Goal: Navigation & Orientation: Find specific page/section

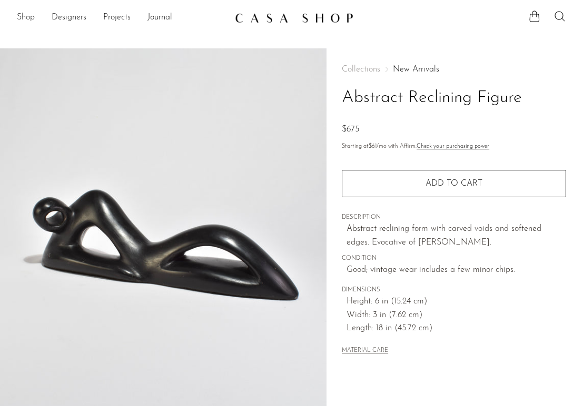
click at [23, 16] on link "Shop" at bounding box center [26, 18] width 18 height 14
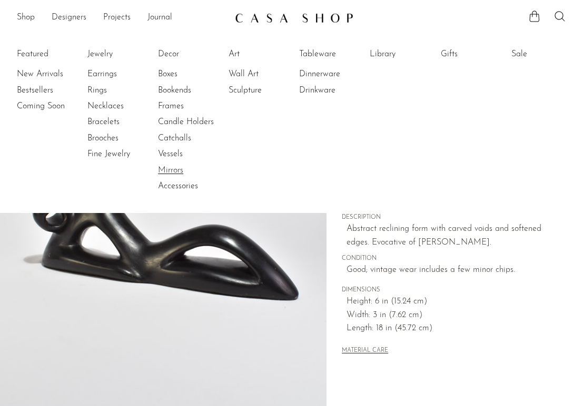
click at [175, 172] on link "Mirrors" at bounding box center [197, 171] width 79 height 12
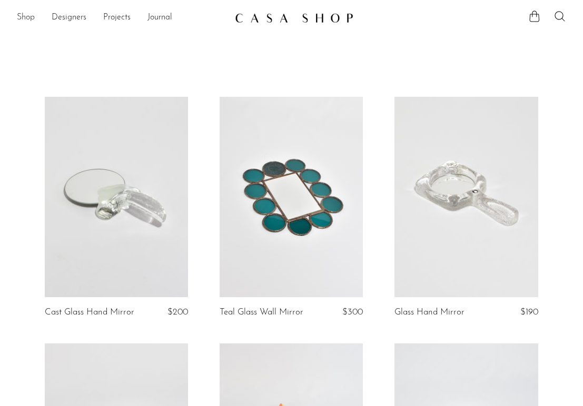
click at [25, 18] on link "Shop" at bounding box center [26, 18] width 18 height 14
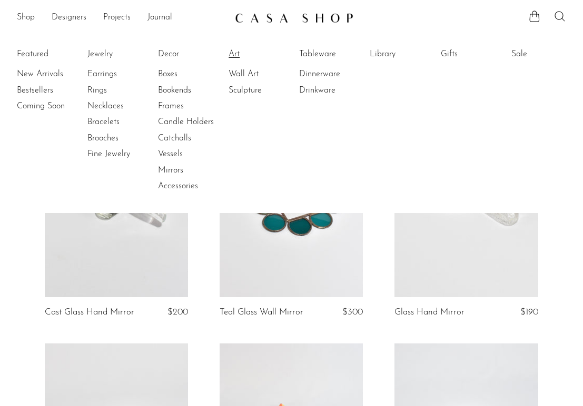
click at [236, 52] on link "Art" at bounding box center [267, 54] width 79 height 12
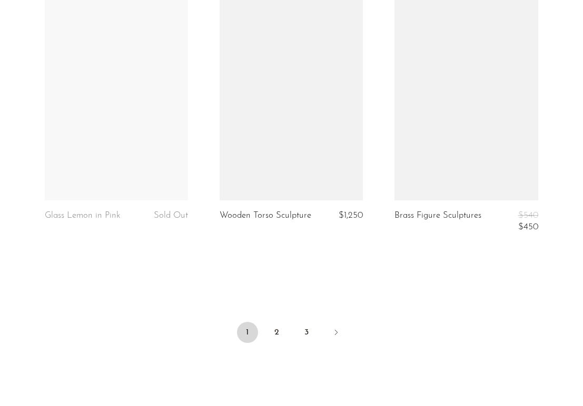
scroll to position [2926, 0]
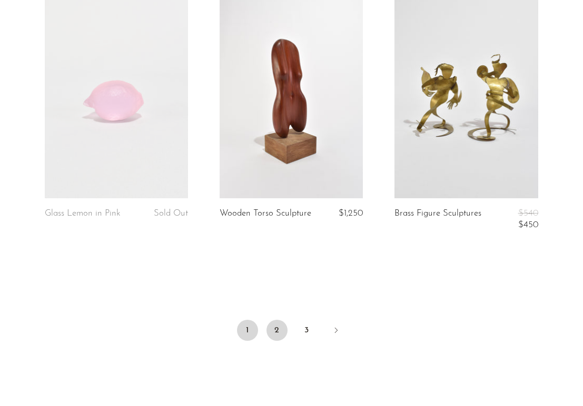
click at [281, 321] on link "2" at bounding box center [276, 330] width 21 height 21
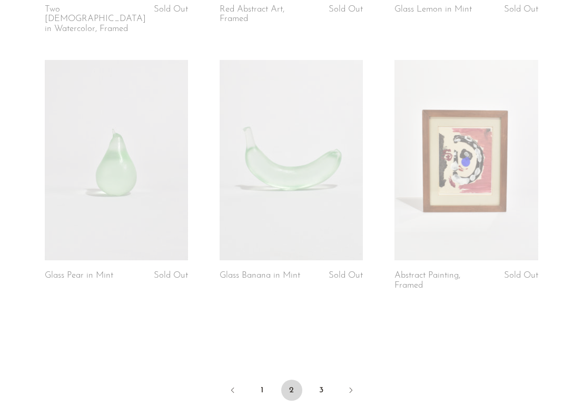
scroll to position [2880, 0]
click at [320, 380] on link "3" at bounding box center [321, 390] width 21 height 21
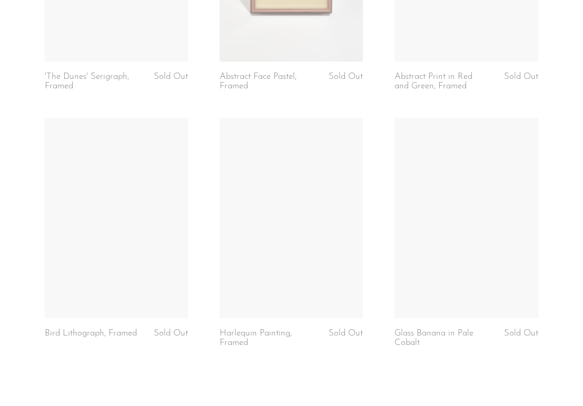
scroll to position [2227, 0]
